Goal: Information Seeking & Learning: Learn about a topic

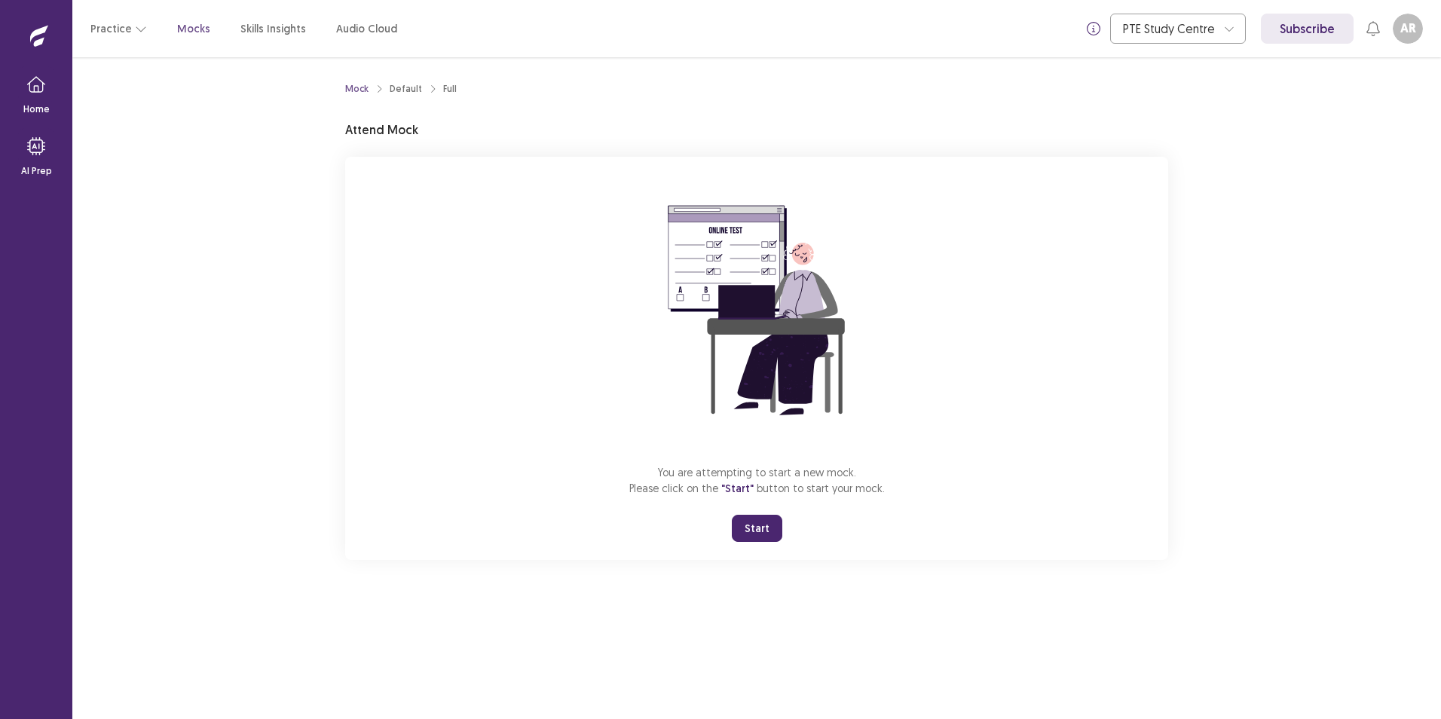
click at [759, 525] on button "Start" at bounding box center [757, 528] width 50 height 27
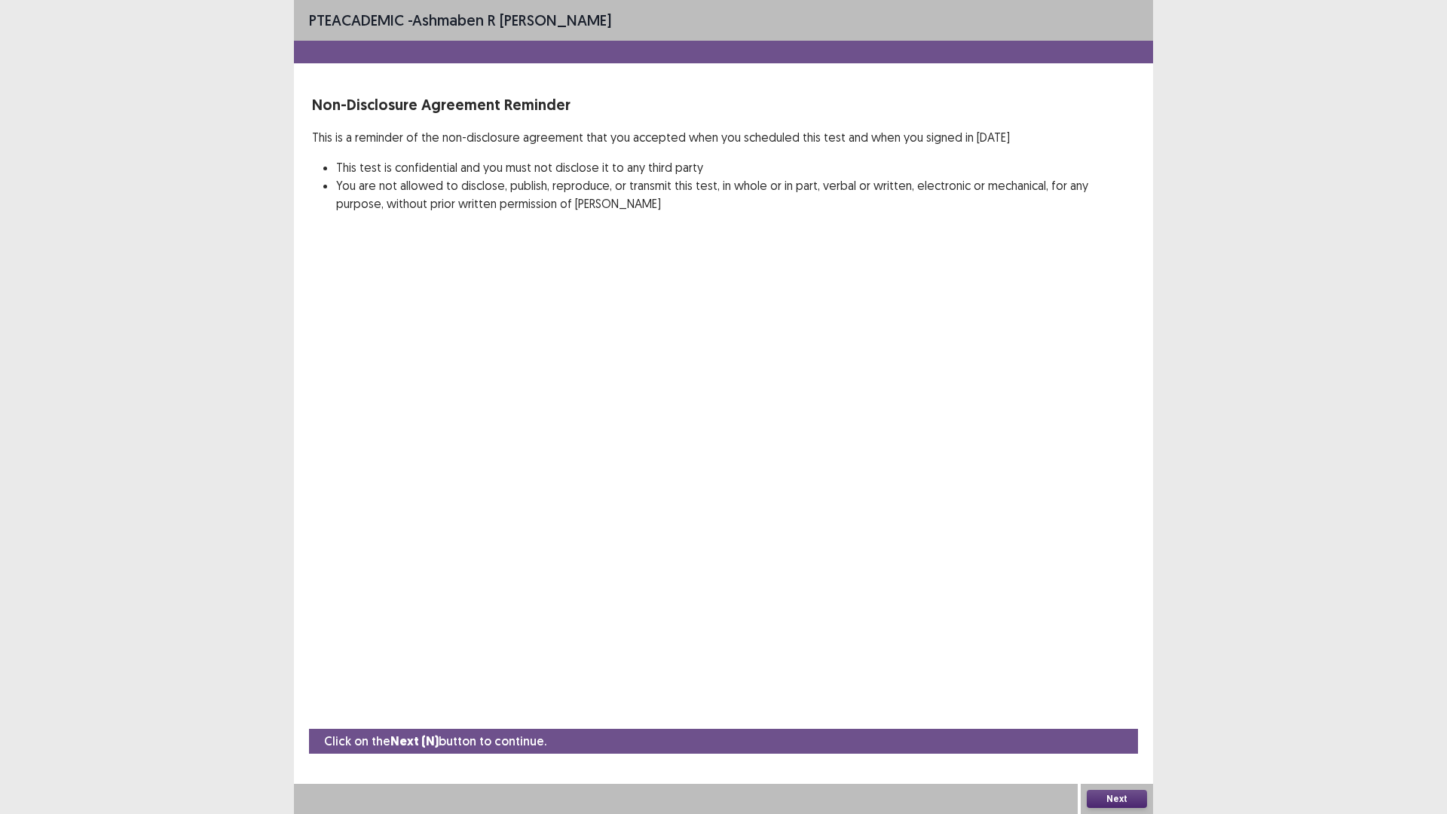
click at [1098, 718] on button "Next" at bounding box center [1117, 799] width 60 height 18
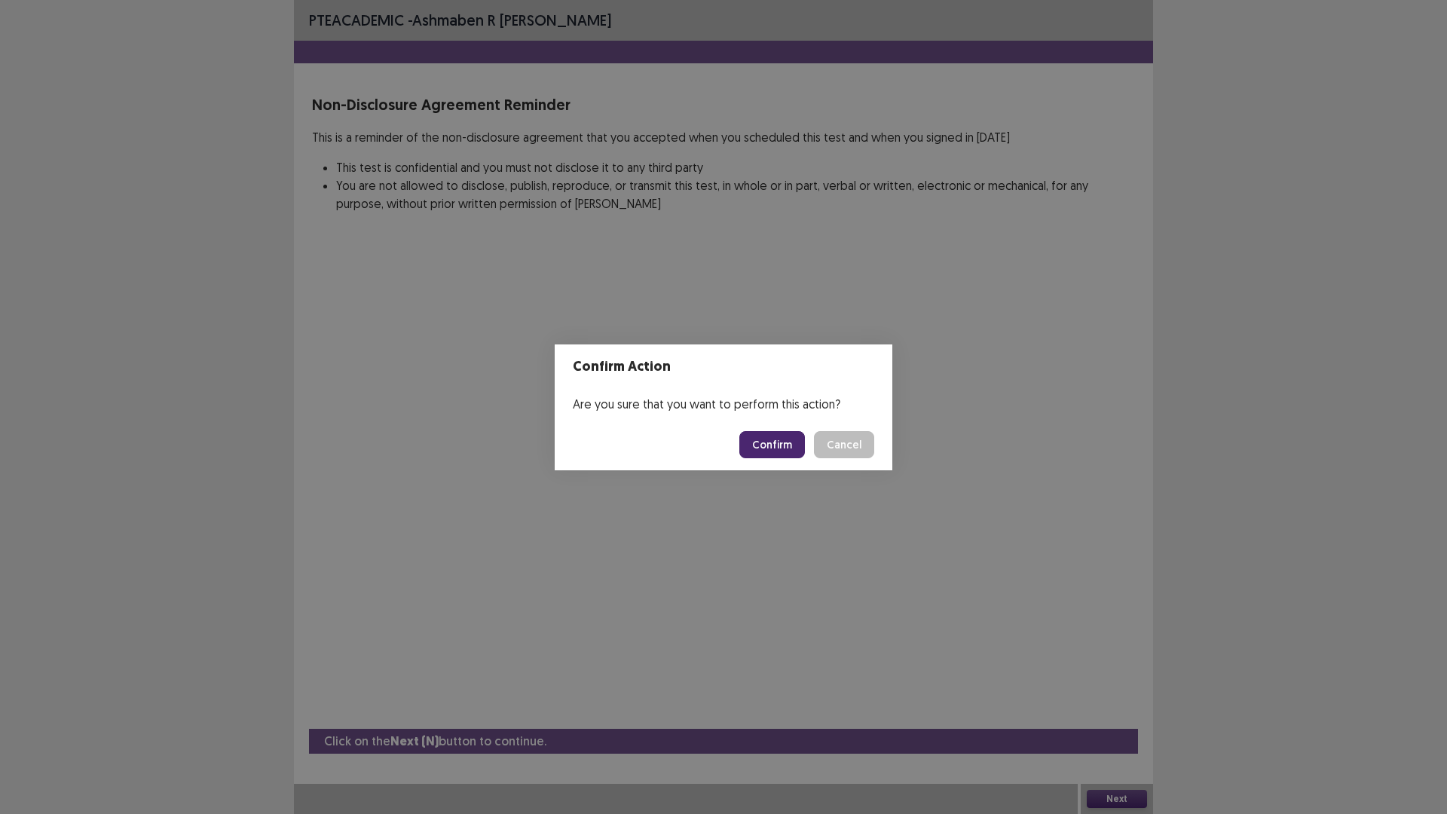
click at [753, 439] on button "Confirm" at bounding box center [772, 444] width 66 height 27
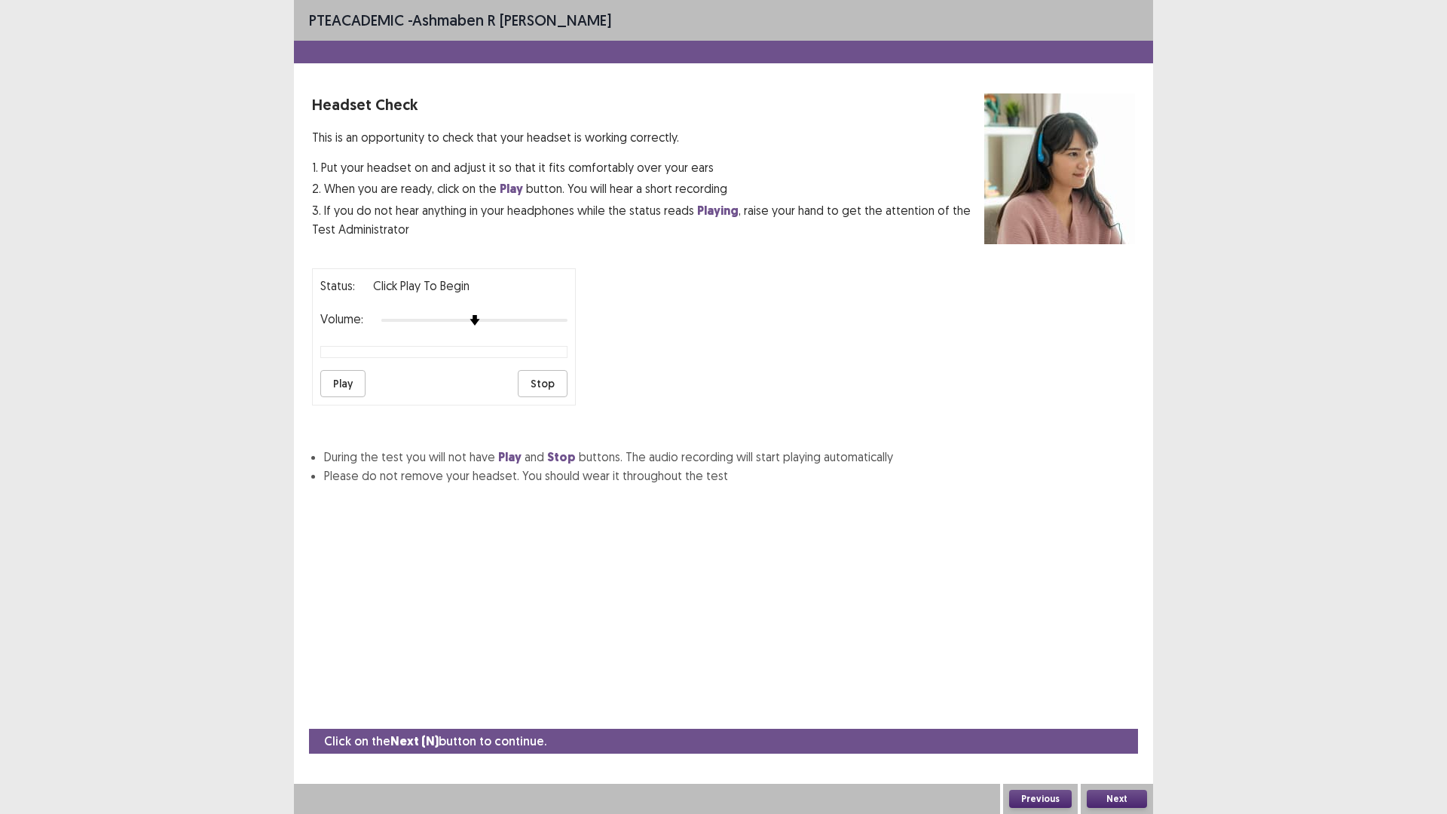
click at [1129, 718] on button "Next" at bounding box center [1117, 799] width 60 height 18
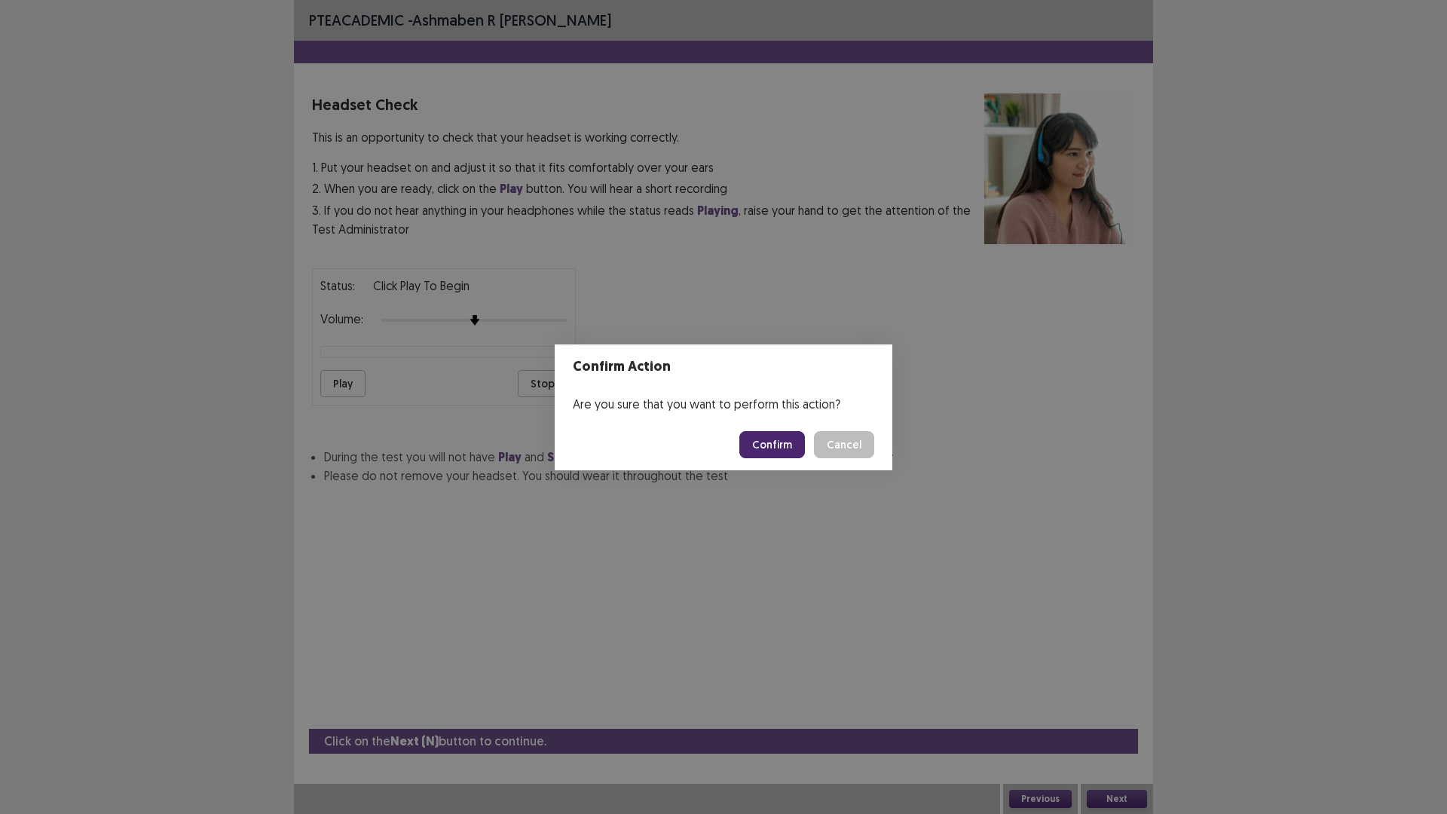
click at [772, 443] on button "Confirm" at bounding box center [772, 444] width 66 height 27
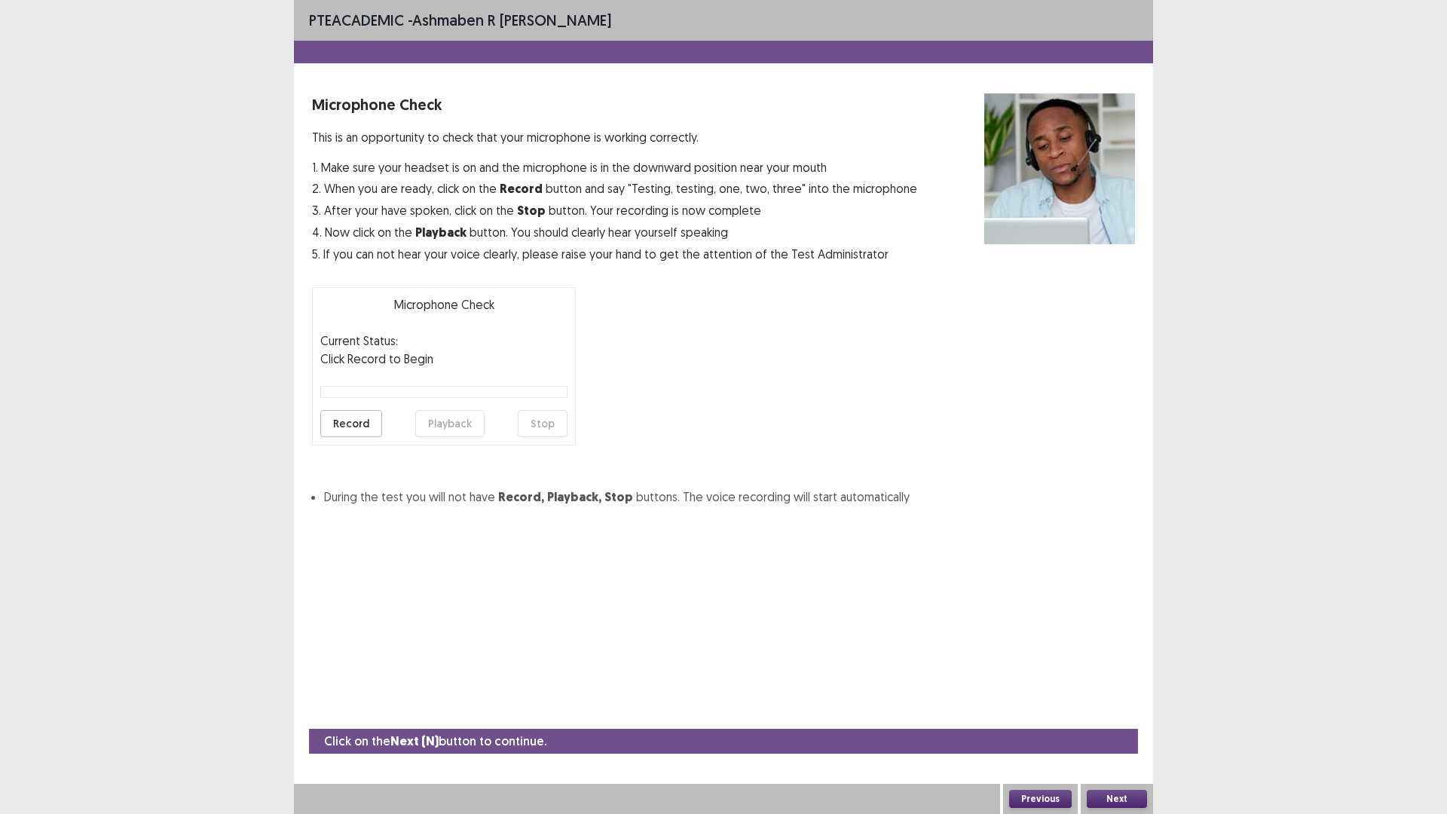
click at [1124, 718] on button "Next" at bounding box center [1117, 799] width 60 height 18
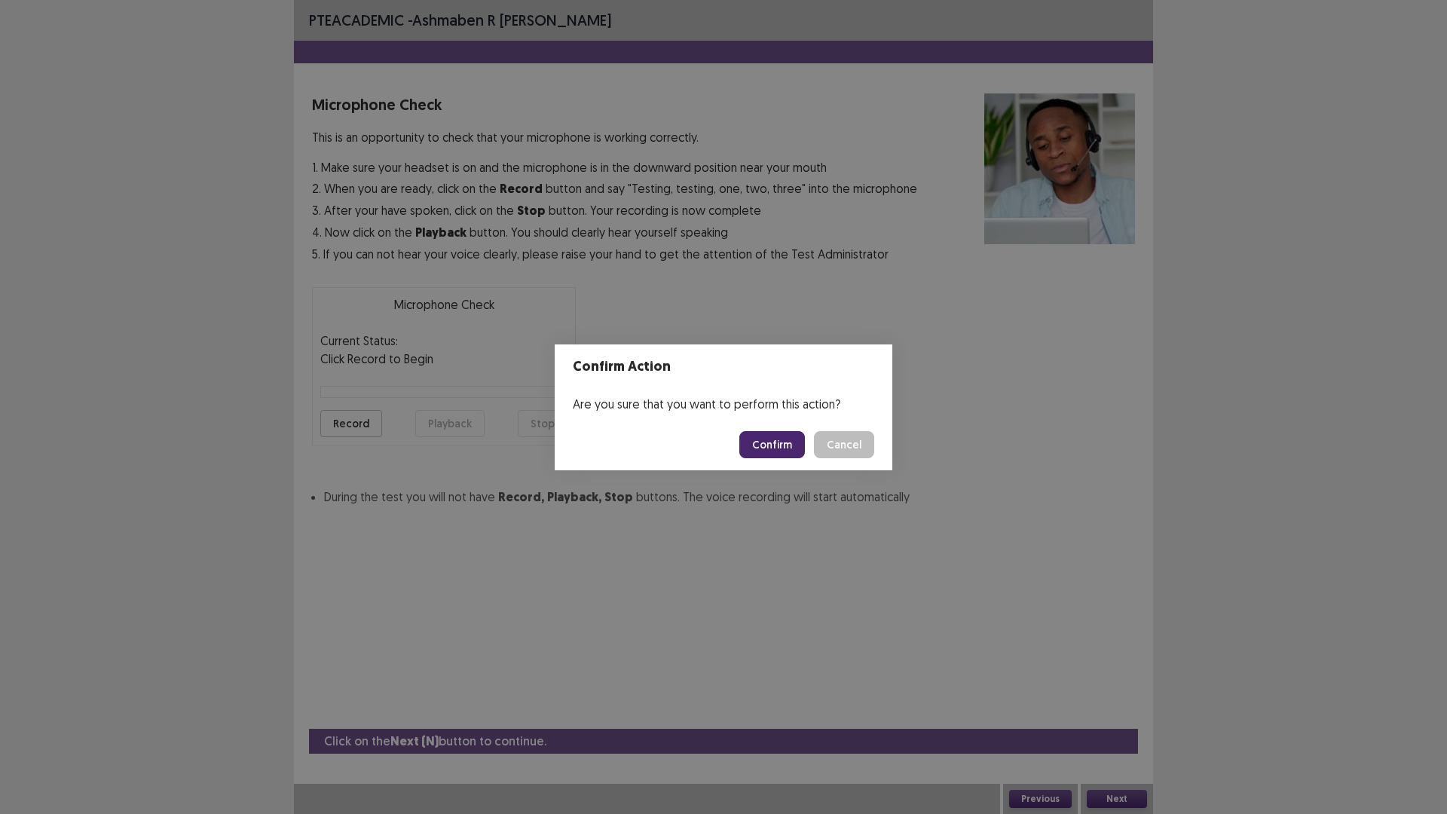
click at [758, 441] on button "Confirm" at bounding box center [772, 444] width 66 height 27
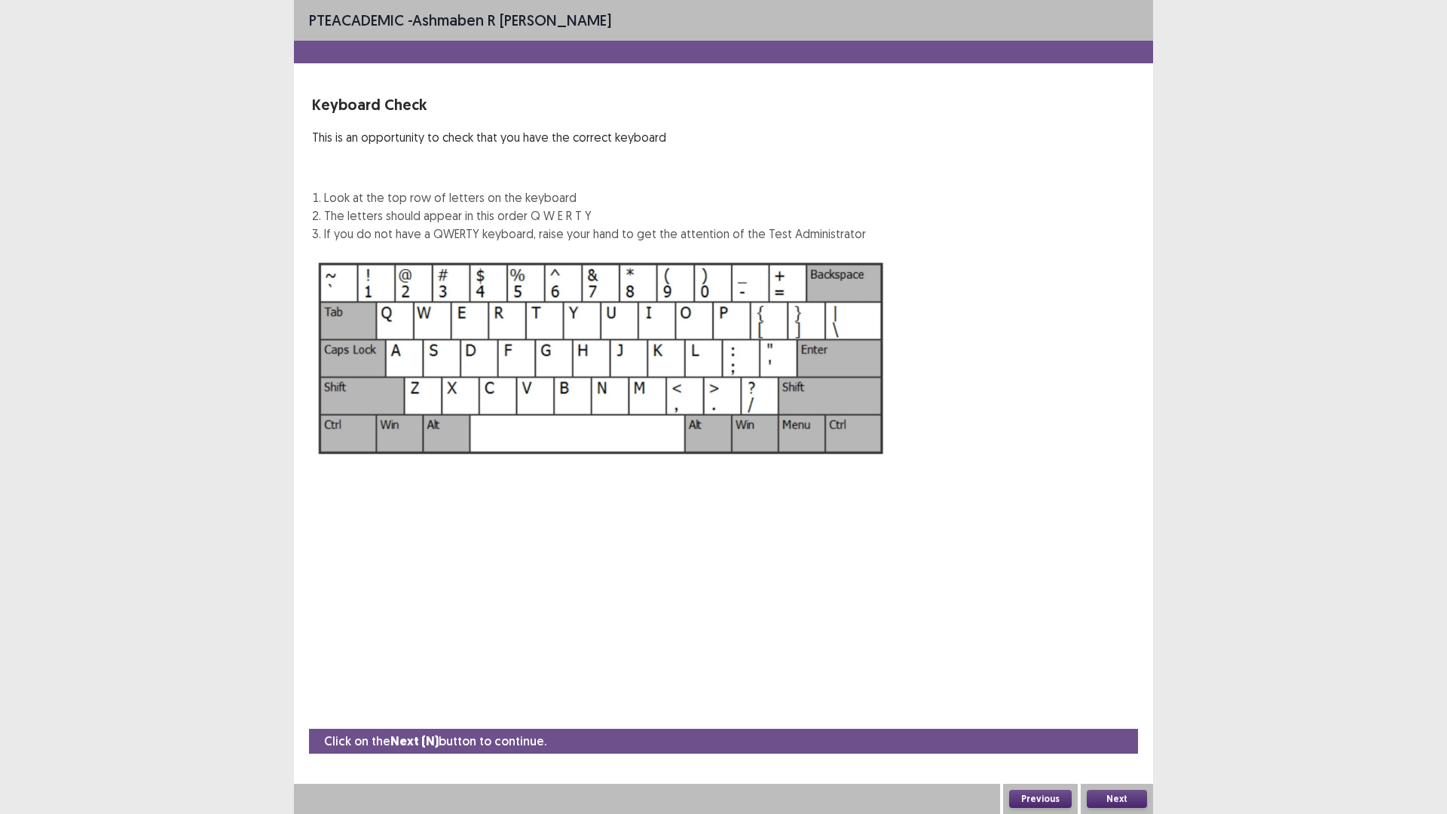
click at [1107, 718] on button "Next" at bounding box center [1117, 799] width 60 height 18
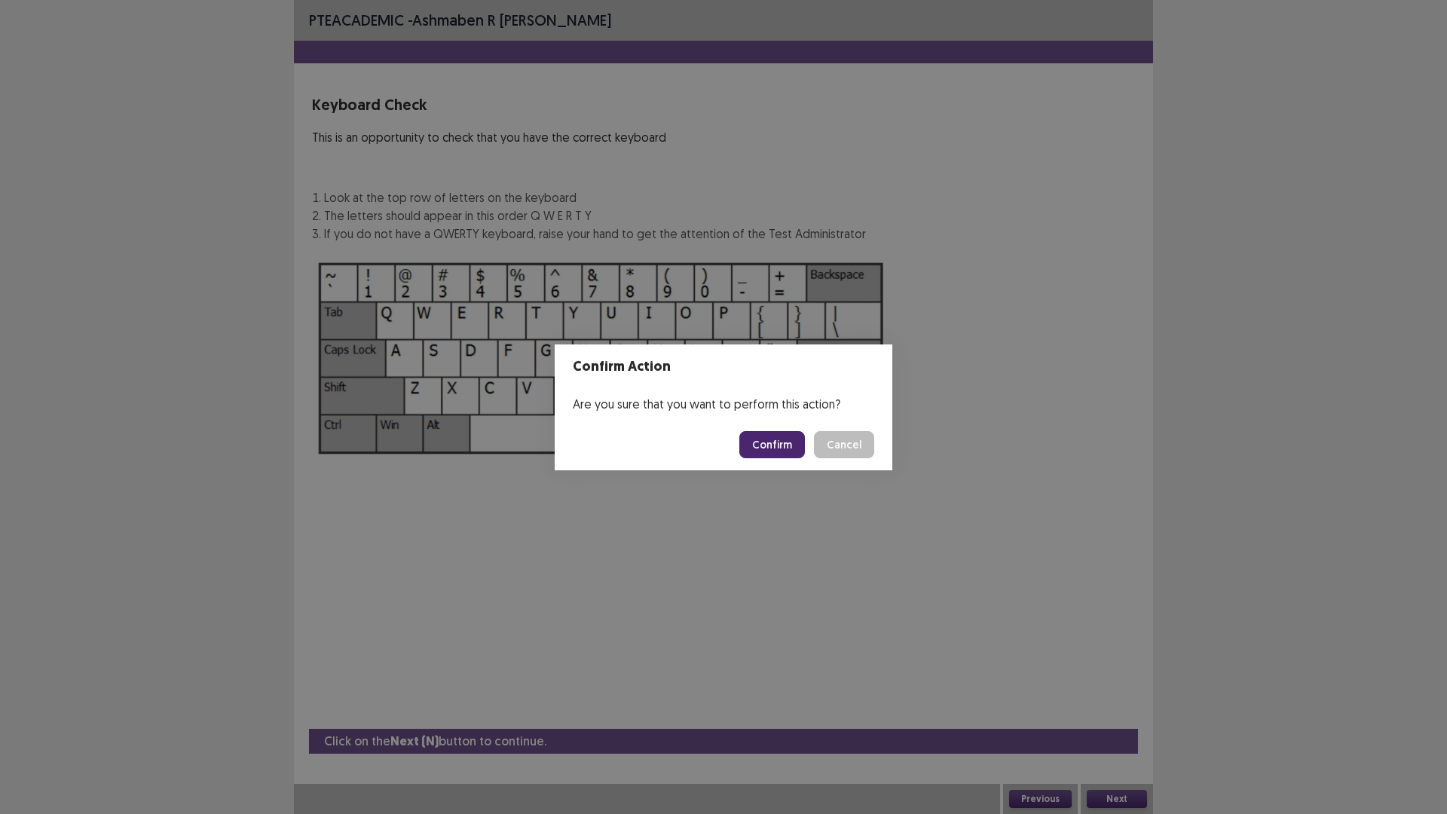
click at [779, 445] on button "Confirm" at bounding box center [772, 444] width 66 height 27
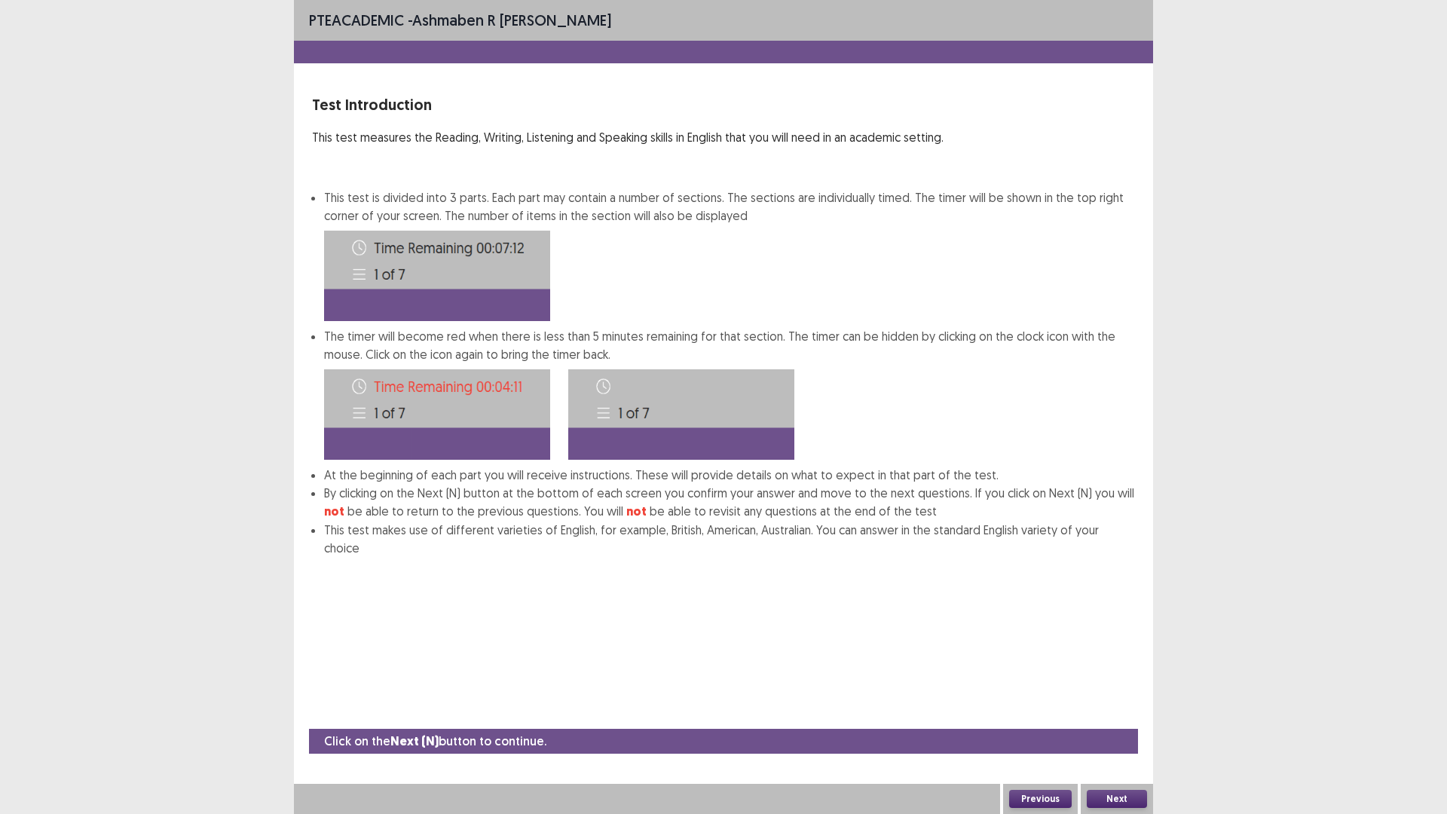
click at [1098, 718] on button "Next" at bounding box center [1117, 799] width 60 height 18
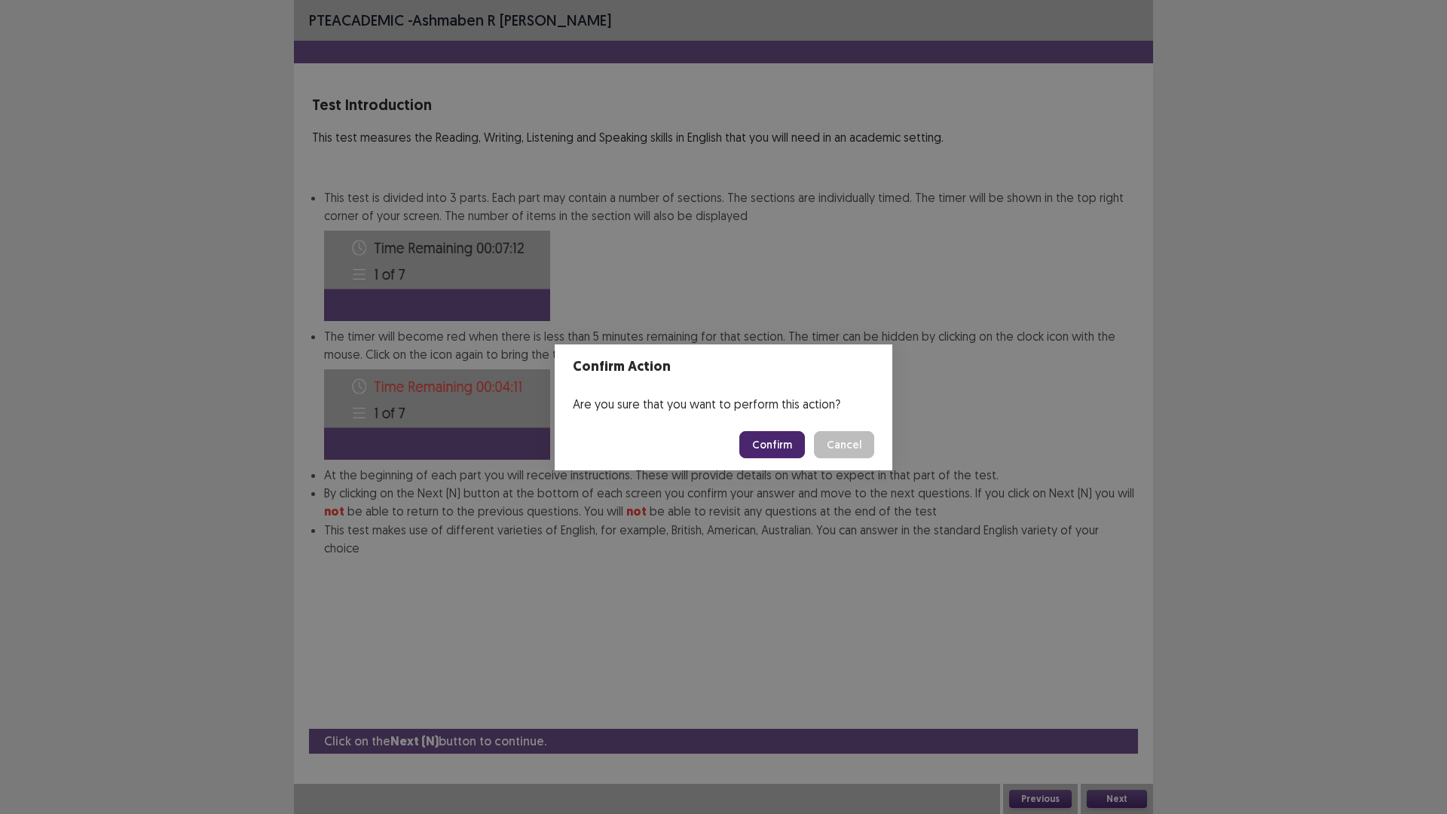
click at [772, 437] on button "Confirm" at bounding box center [772, 444] width 66 height 27
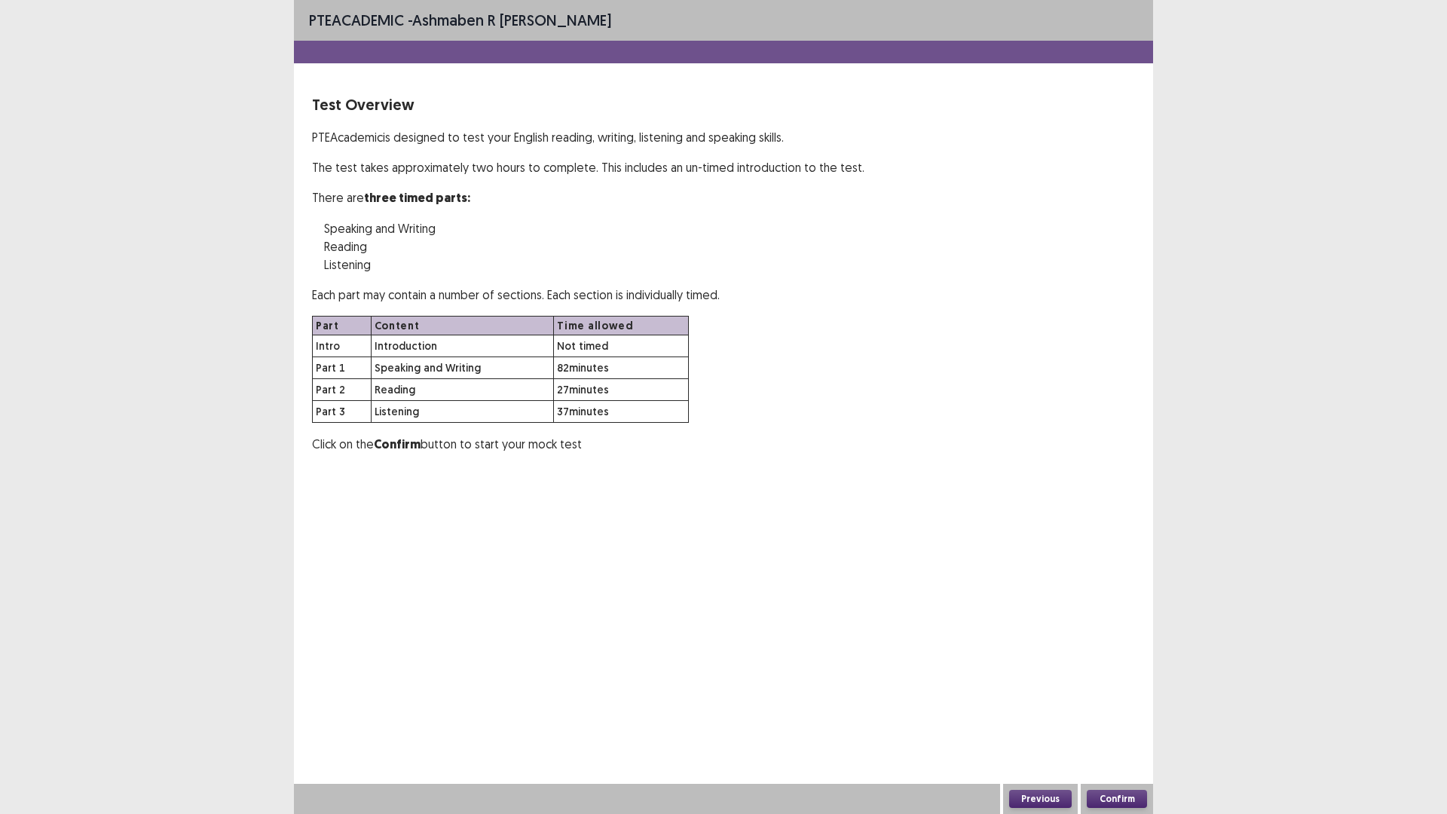
click at [1127, 718] on button "Confirm" at bounding box center [1117, 799] width 60 height 18
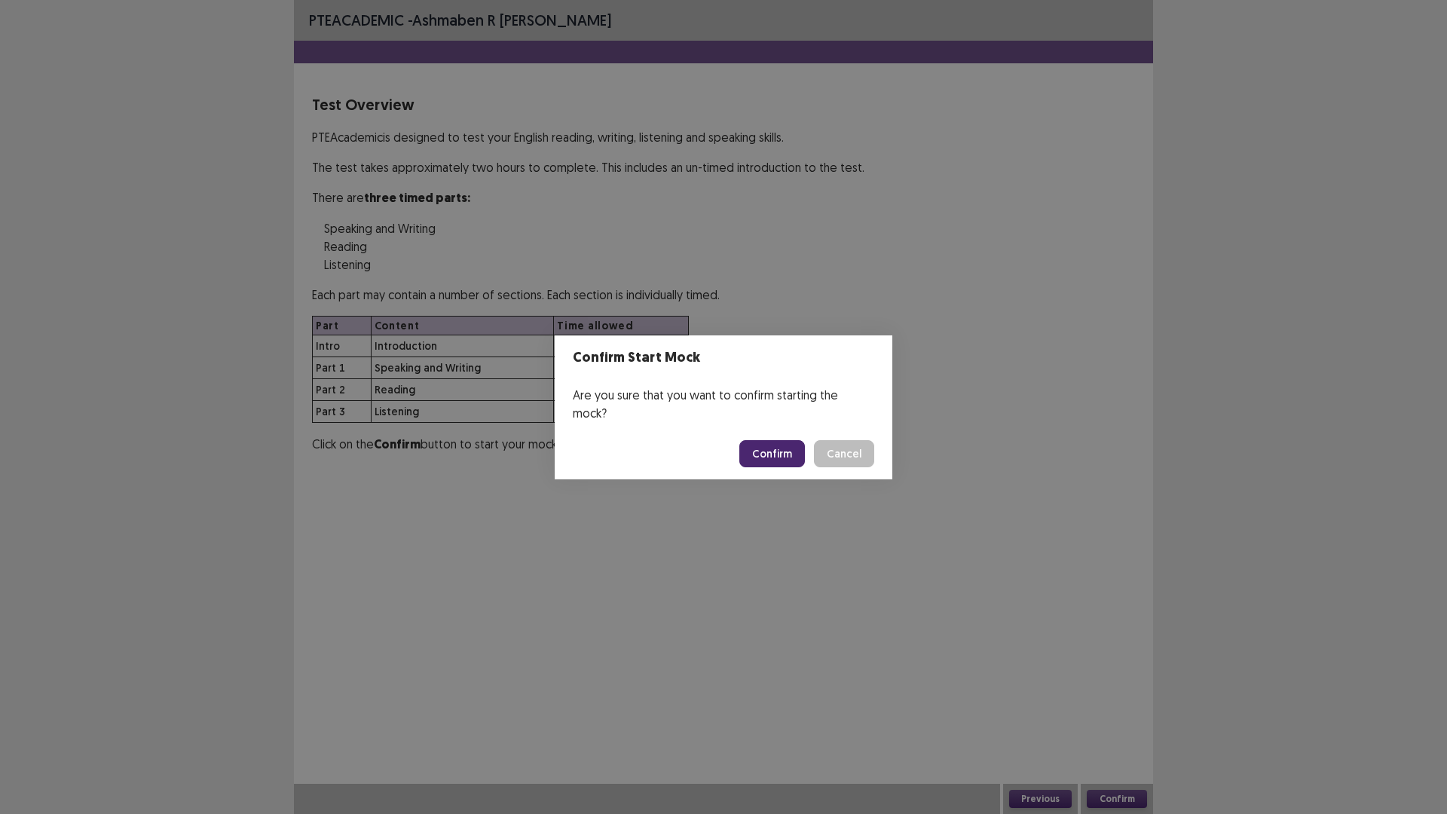
click at [765, 442] on button "Confirm" at bounding box center [772, 453] width 66 height 27
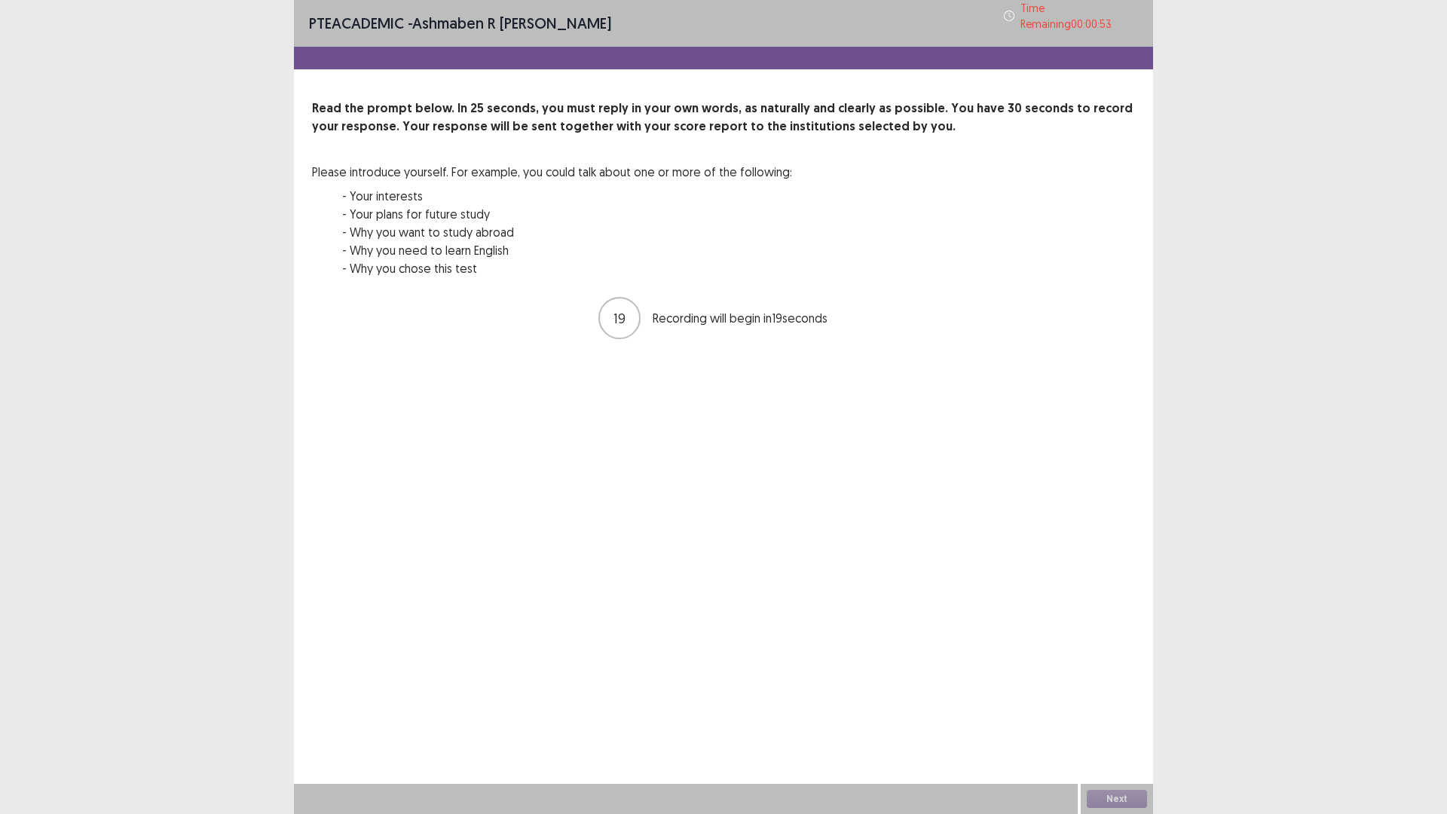
click at [1101, 718] on div "Next" at bounding box center [1117, 799] width 72 height 30
click at [1107, 718] on button "Next" at bounding box center [1117, 799] width 60 height 18
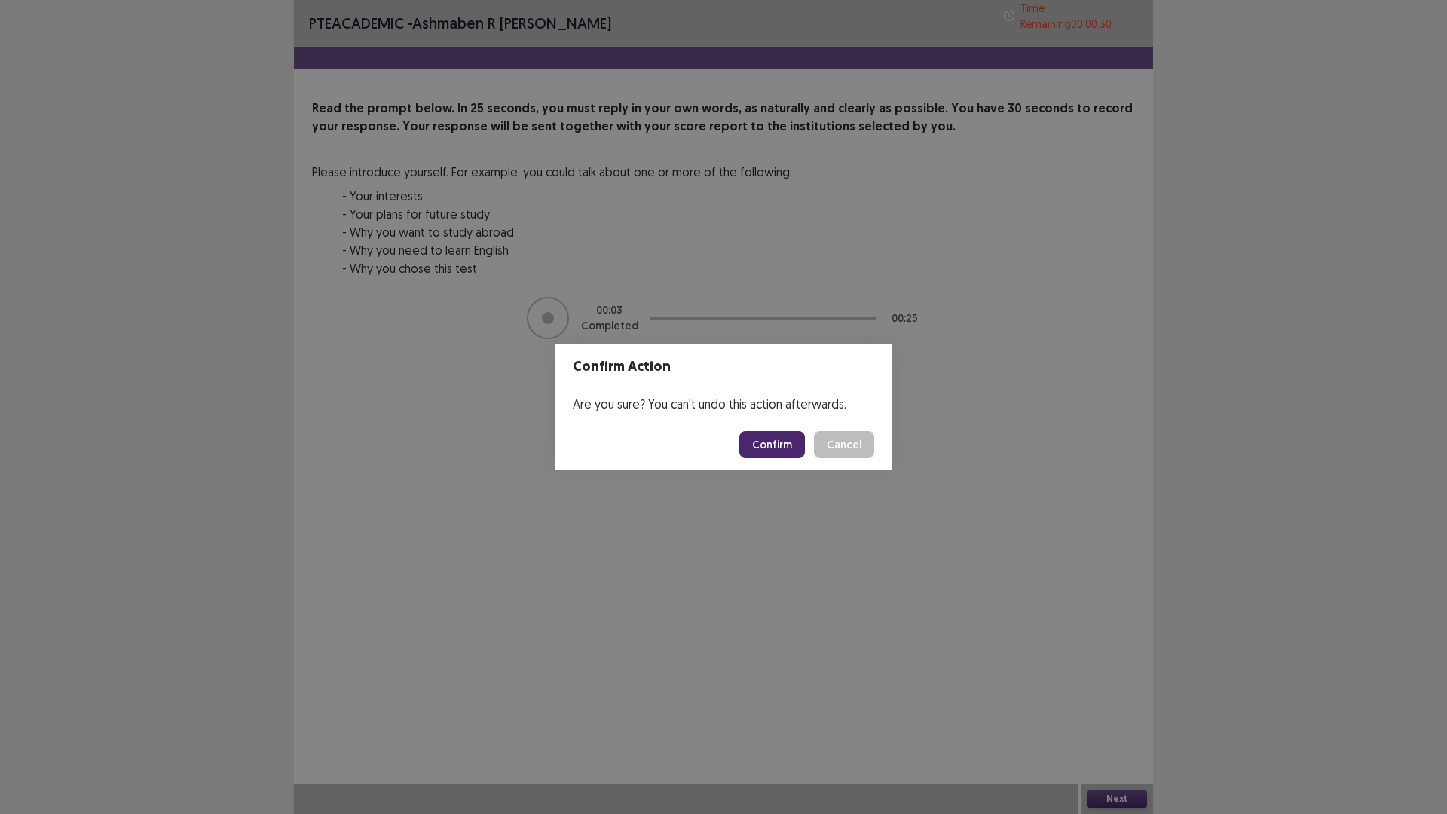
click at [763, 443] on button "Confirm" at bounding box center [772, 444] width 66 height 27
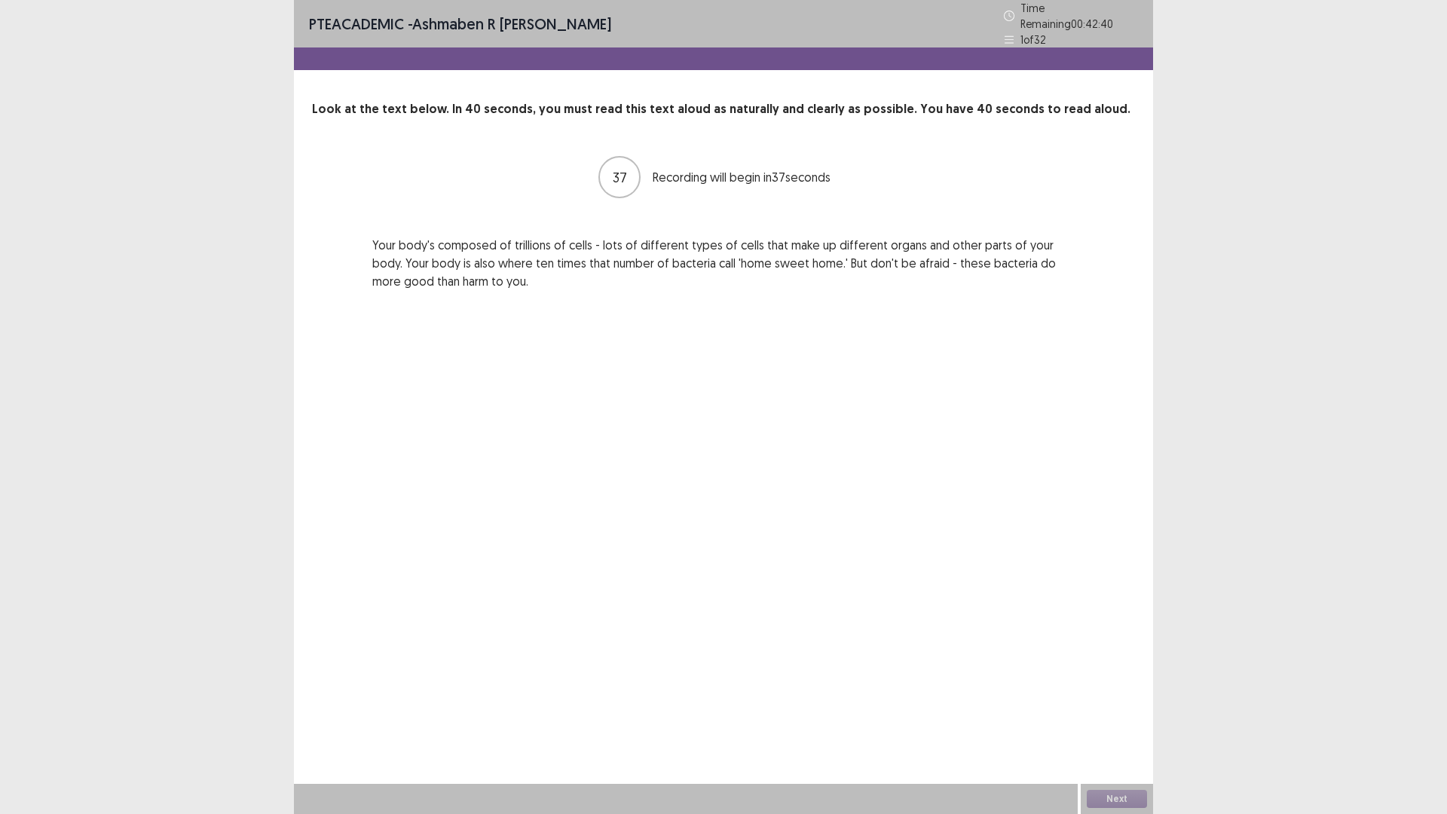
click at [1125, 718] on div "Next" at bounding box center [1117, 799] width 72 height 30
click at [1124, 718] on div "Next" at bounding box center [1117, 799] width 72 height 30
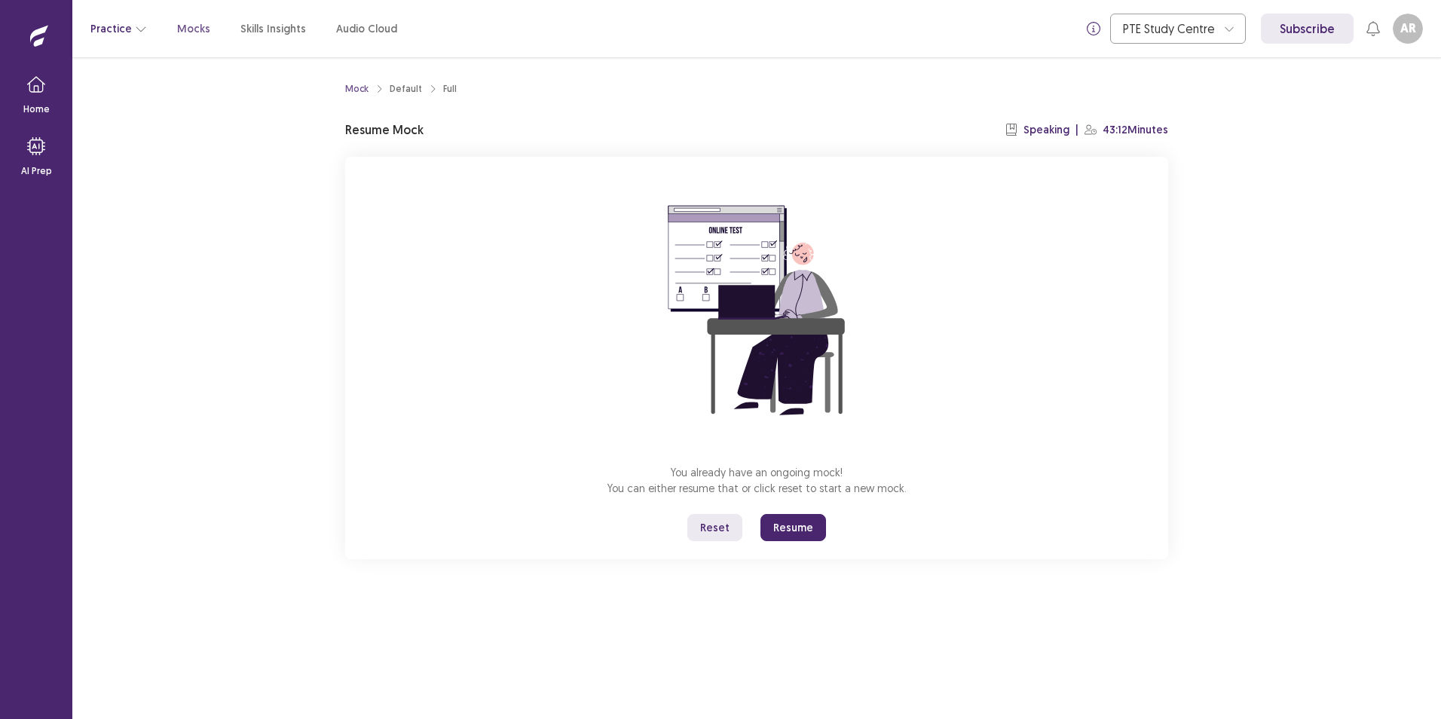
click at [129, 26] on button "Practice" at bounding box center [118, 28] width 57 height 27
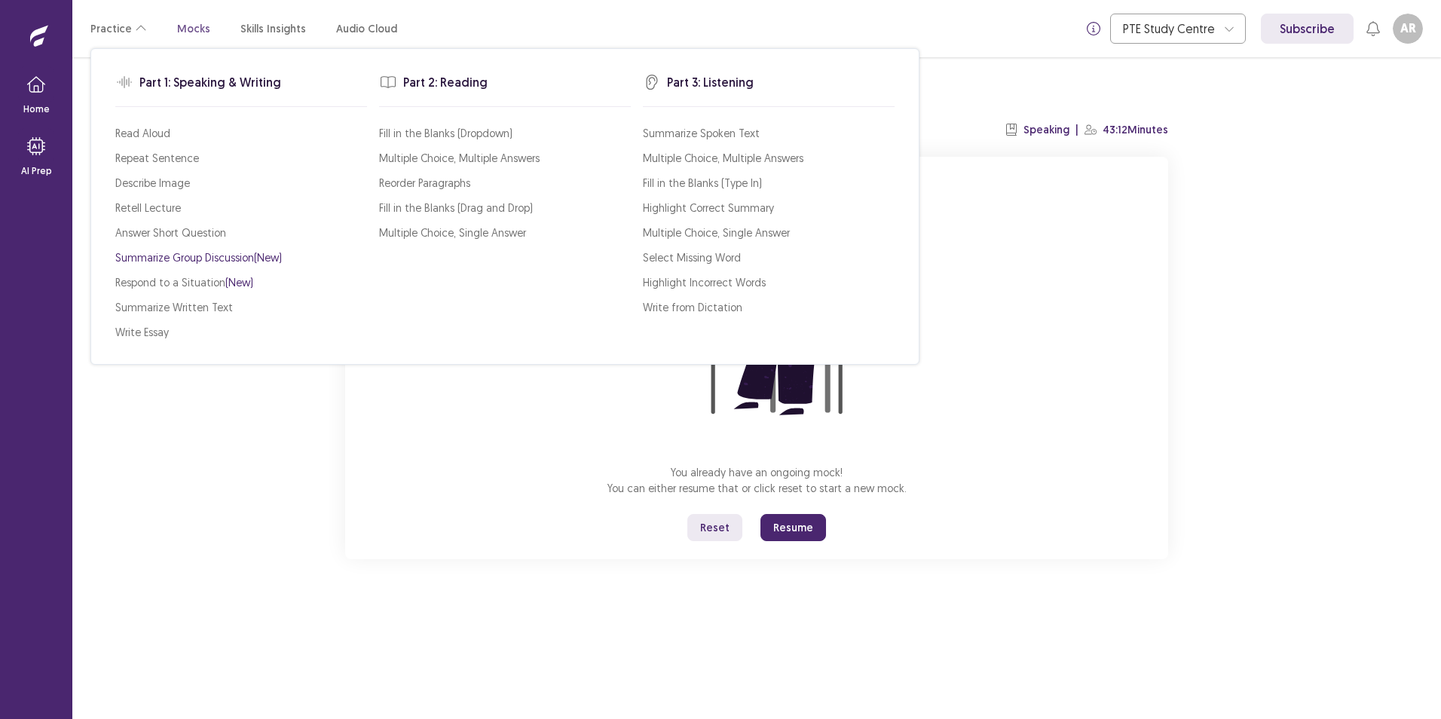
click at [226, 255] on p "Summarize Group Discussion (New)" at bounding box center [198, 257] width 167 height 16
